Goal: Information Seeking & Learning: Check status

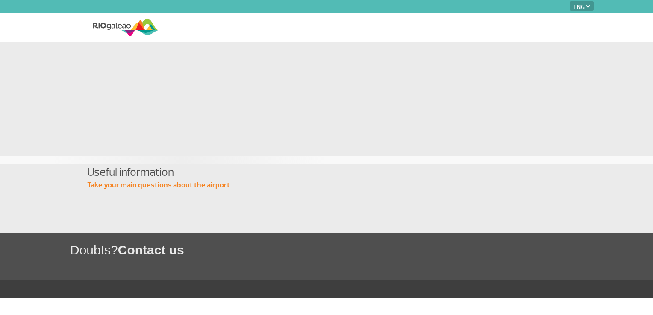
select select "en"
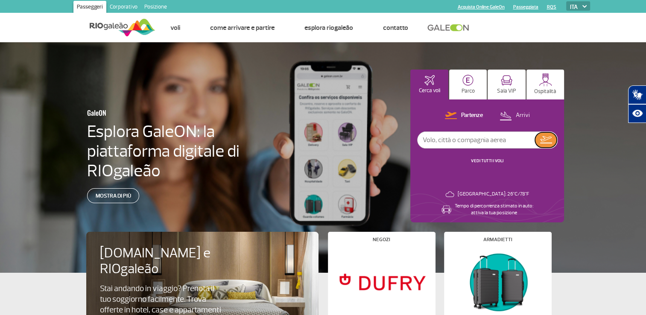
click at [544, 140] on img at bounding box center [546, 139] width 12 height 7
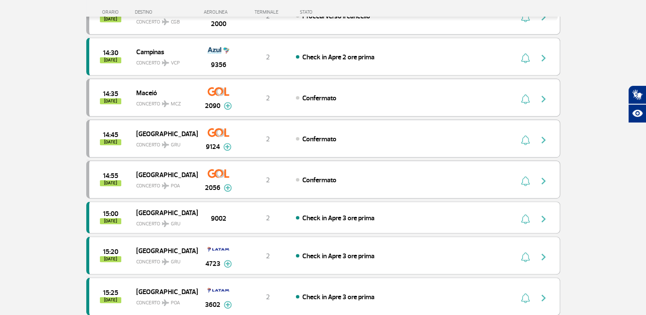
scroll to position [641, 0]
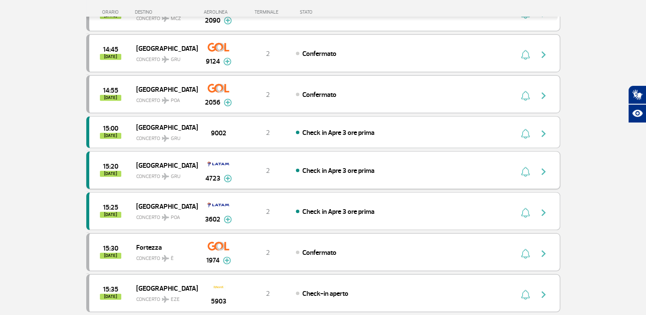
click at [227, 175] on img at bounding box center [228, 179] width 8 height 8
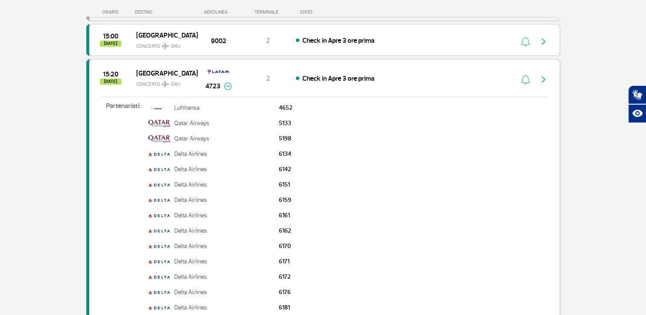
scroll to position [726, 0]
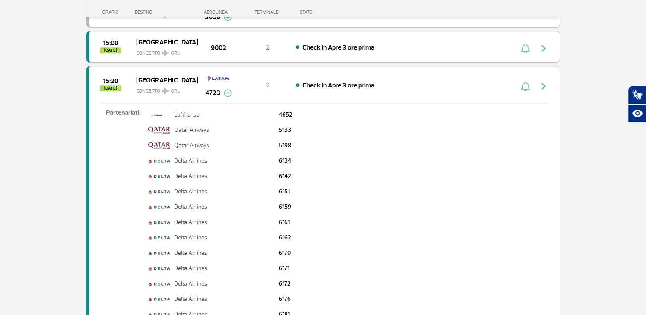
click at [225, 89] on img at bounding box center [228, 93] width 8 height 8
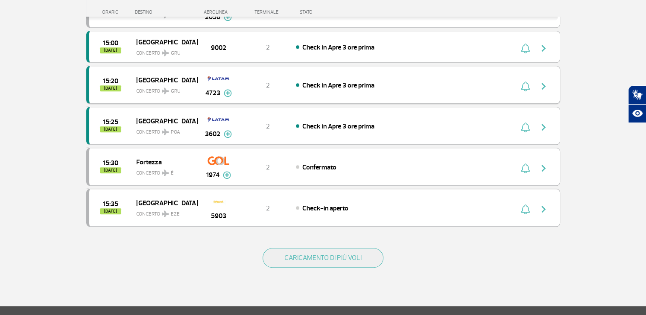
click at [544, 81] on img "button" at bounding box center [544, 86] width 10 height 10
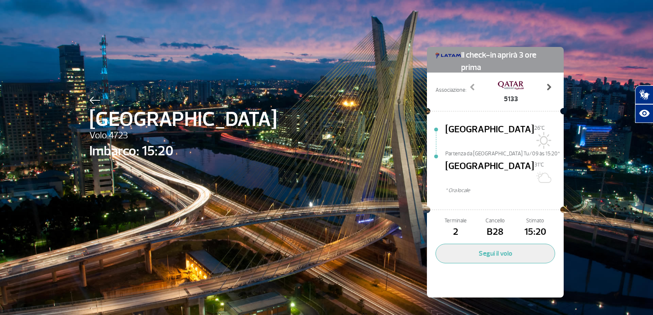
click at [545, 86] on span at bounding box center [548, 87] width 9 height 9
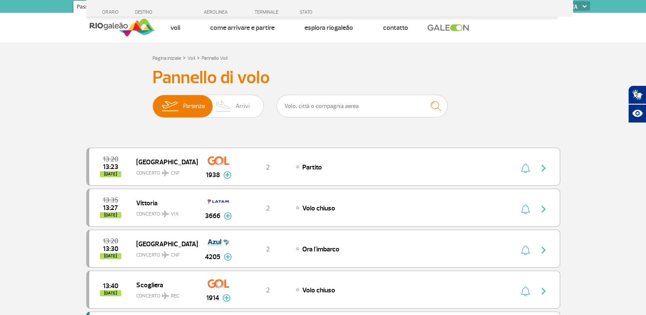
scroll to position [214, 0]
